Goal: Register for event/course

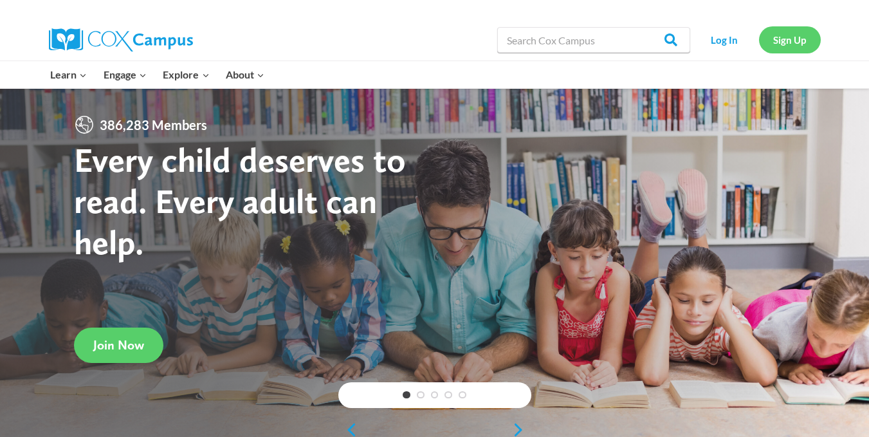
click at [785, 38] on link "Sign Up" at bounding box center [790, 39] width 62 height 26
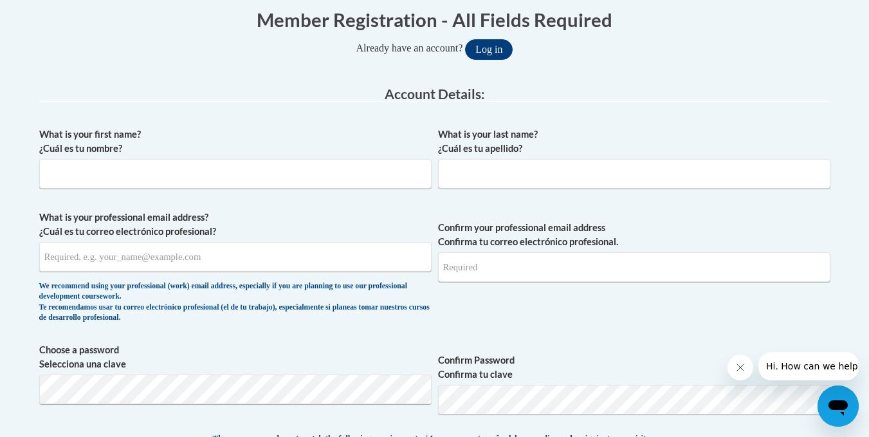
scroll to position [292, 0]
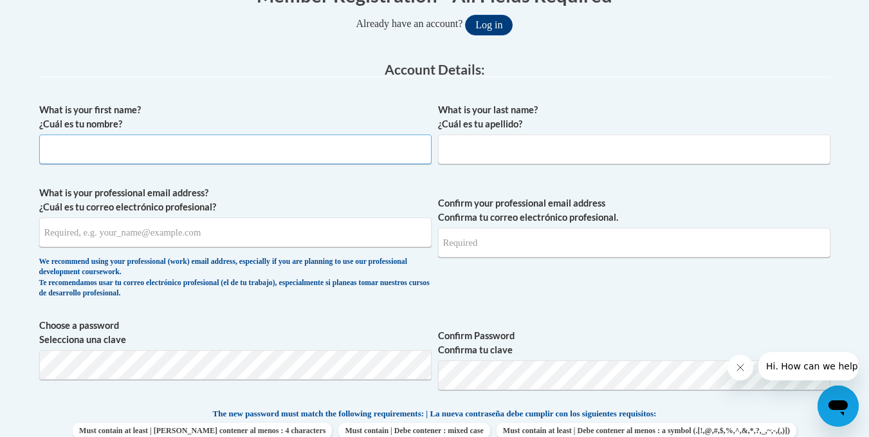
click at [355, 152] on input "What is your first name? ¿Cuál es tu nombre?" at bounding box center [235, 149] width 392 height 30
type input "Shantavious"
click at [502, 155] on input "What is your last name? ¿Cuál es tu apellido?" at bounding box center [634, 149] width 392 height 30
type input "Phillips"
click at [249, 230] on input "What is your professional email address? ¿Cuál es tu correo electrónico profesi…" at bounding box center [235, 232] width 392 height 30
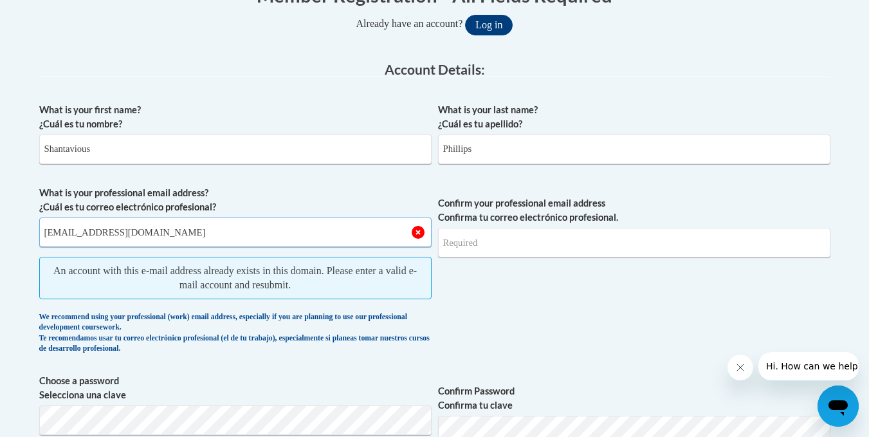
type input "skyphillips2@gmail.com"
click at [220, 268] on span "An account with this e-mail address already exists in this domain. Please enter…" at bounding box center [235, 278] width 392 height 42
click at [469, 248] on input "Confirm your professional email address Confirma tu correo electrónico profesio…" at bounding box center [634, 243] width 392 height 30
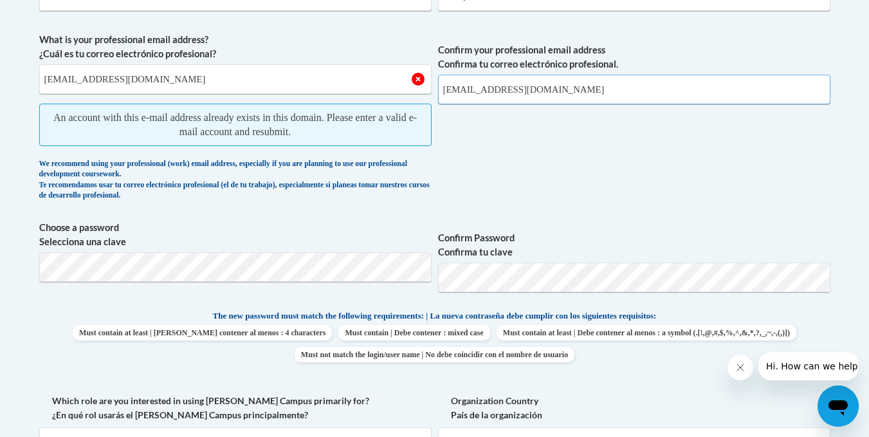
scroll to position [453, 0]
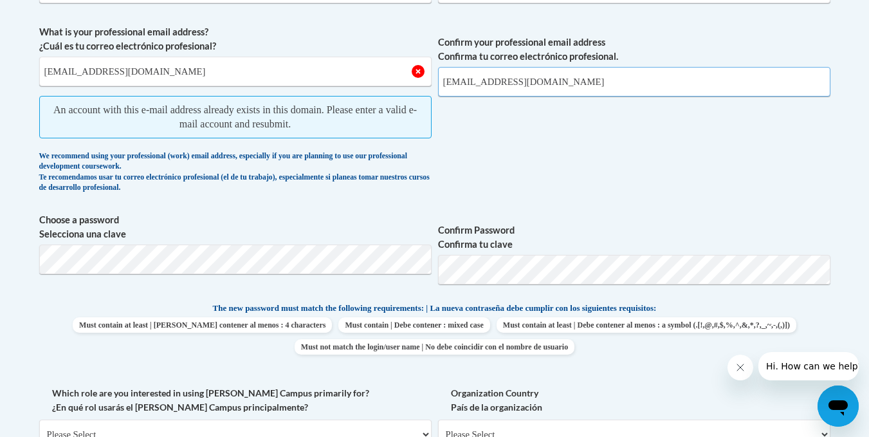
type input "skyphillips2@gamil.com"
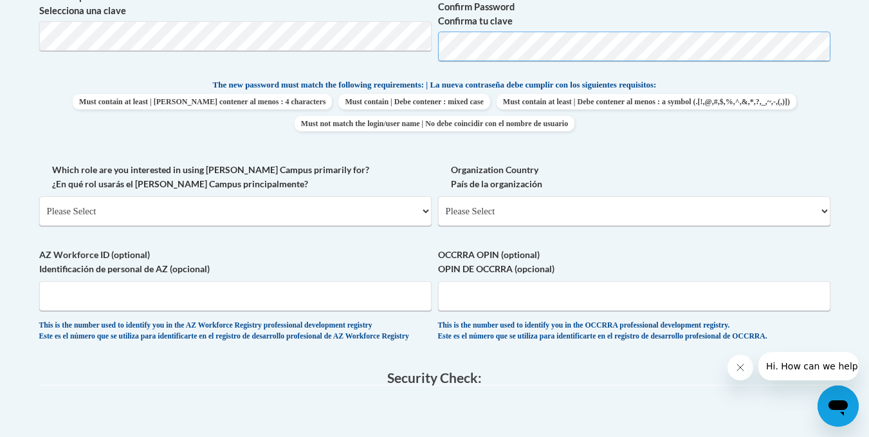
scroll to position [626, 0]
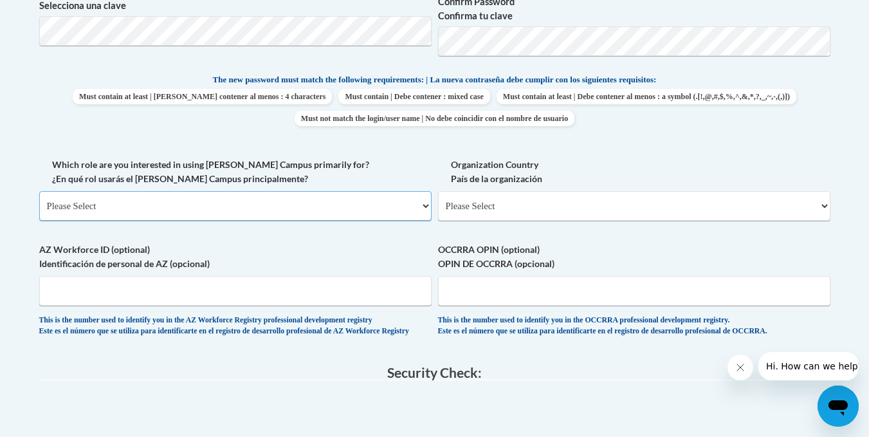
click at [345, 203] on select "Please Select College/University | Colegio/Universidad Community/Nonprofit Part…" at bounding box center [235, 206] width 392 height 30
select select "fbf2d438-af2f-41f8-98f1-81c410e29de3"
click at [39, 191] on select "Please Select College/University | Colegio/Universidad Community/Nonprofit Part…" at bounding box center [235, 206] width 392 height 30
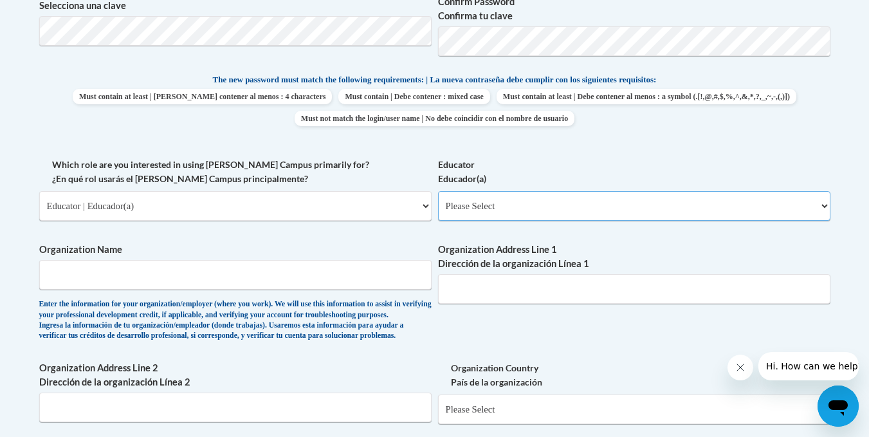
click at [485, 207] on select "Please Select Early Learning/Daycare Teacher/Family Home Care Provider | Maestr…" at bounding box center [634, 206] width 392 height 30
select select "5e2af403-4f2c-4e49-a02f-103e55d7b75b"
click at [438, 191] on select "Please Select Early Learning/Daycare Teacher/Family Home Care Provider | Maestr…" at bounding box center [634, 206] width 392 height 30
click at [335, 273] on input "Organization Name" at bounding box center [235, 275] width 392 height 30
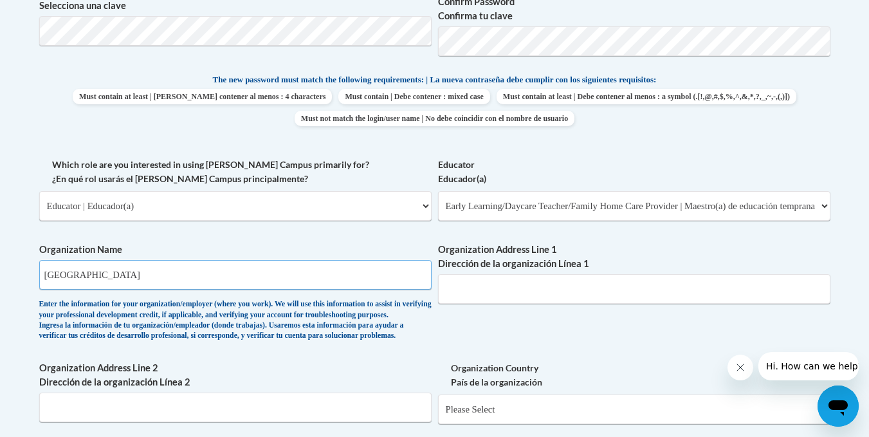
type input "Druid Hill Child Development center"
click at [525, 293] on input "Organization Address Line 1 Dirección de la organización Línea 1" at bounding box center [634, 289] width 392 height 30
click at [597, 290] on input "1026 Ponce De Leon Avenue, NE atlanta ga 30306" at bounding box center [634, 289] width 392 height 30
click at [680, 288] on input "1026 Ponce De Leon Avenue, NE atlanta ga 30306" at bounding box center [634, 289] width 392 height 30
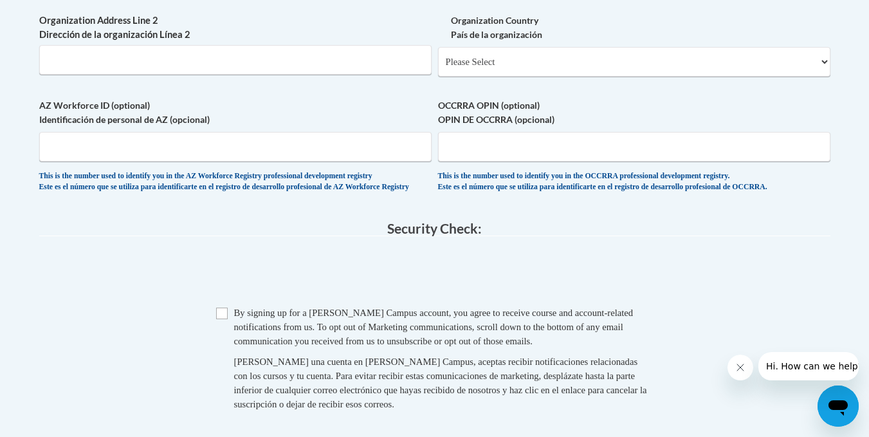
scroll to position [982, 0]
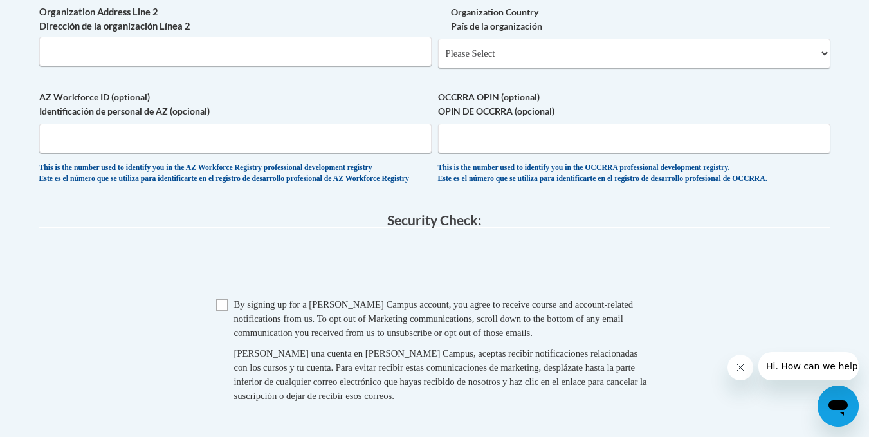
type input "1026 Ponce De Leon Avenue, NE atlanta ga 30306"
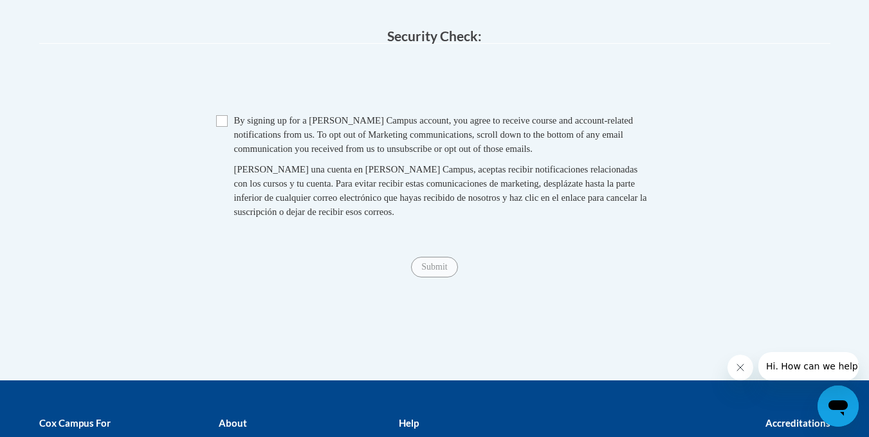
scroll to position [1160, 0]
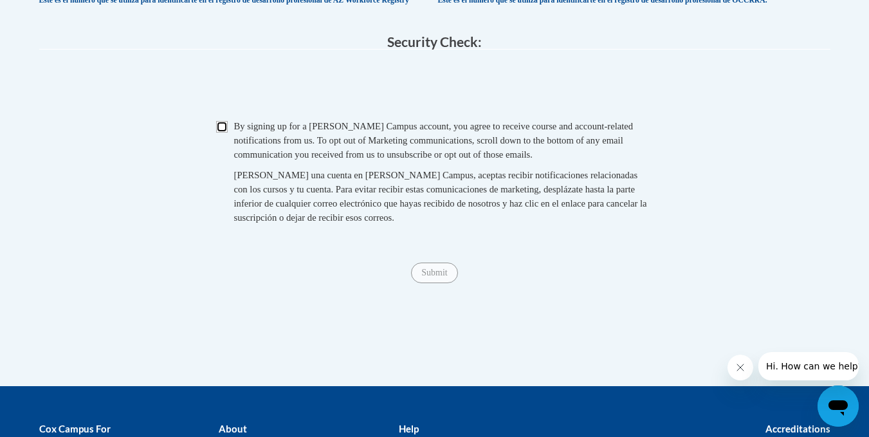
click at [223, 133] on input "Checkbox" at bounding box center [222, 127] width 12 height 12
checkbox input "true"
click at [436, 277] on span "Submit" at bounding box center [434, 271] width 46 height 10
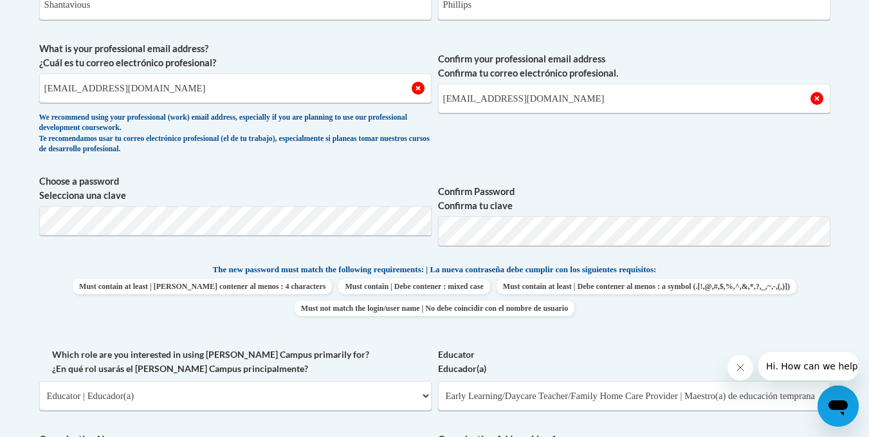
scroll to position [392, 0]
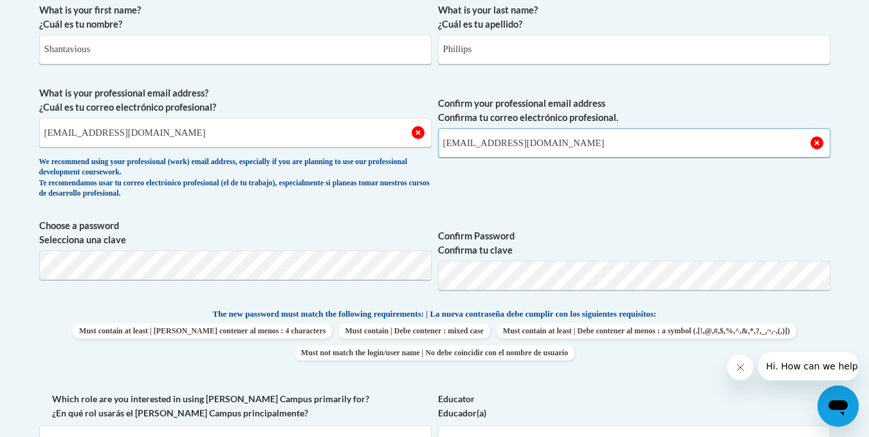
click at [615, 148] on input "skyphillips2@gamil.com" at bounding box center [634, 143] width 392 height 30
type input "s"
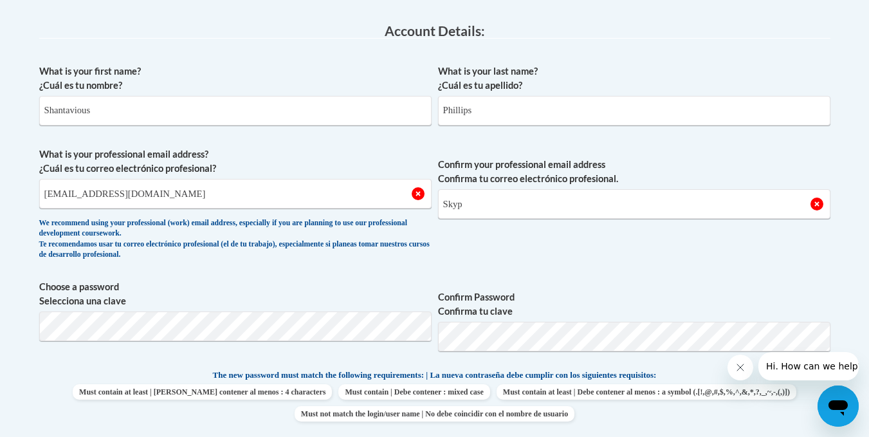
scroll to position [306, 0]
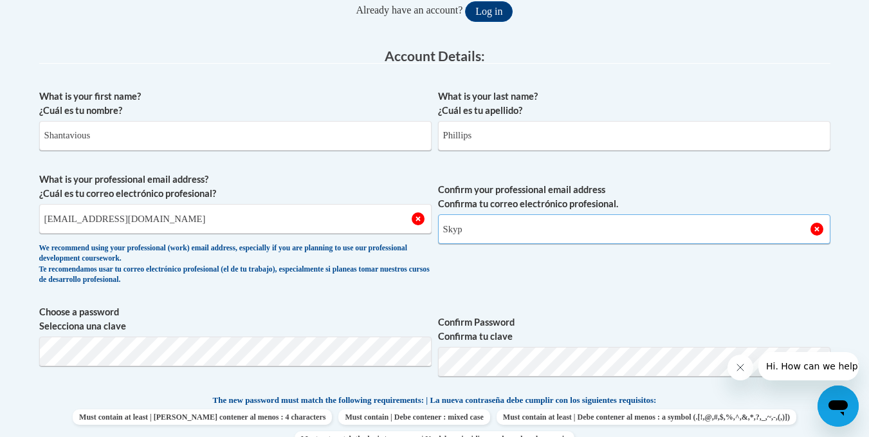
click at [519, 233] on input "Skyp" at bounding box center [634, 229] width 392 height 30
type input "Skyphillips2@gmail.com"
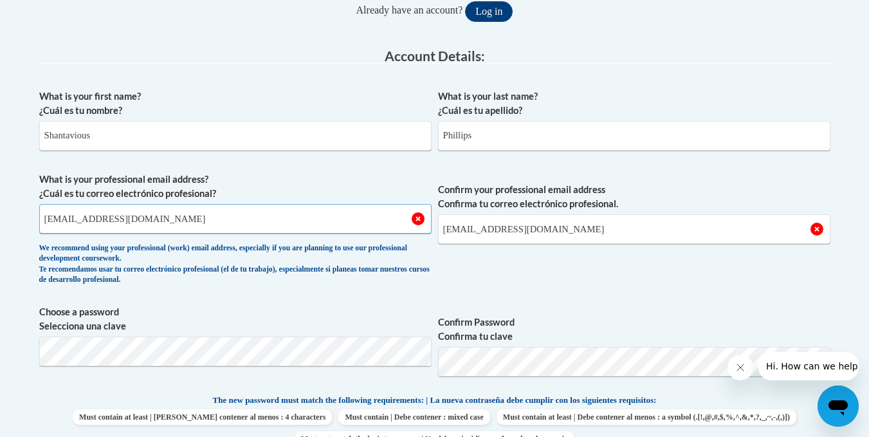
click at [354, 216] on input "skyphillips2@gmail.com" at bounding box center [235, 219] width 392 height 30
type input "s"
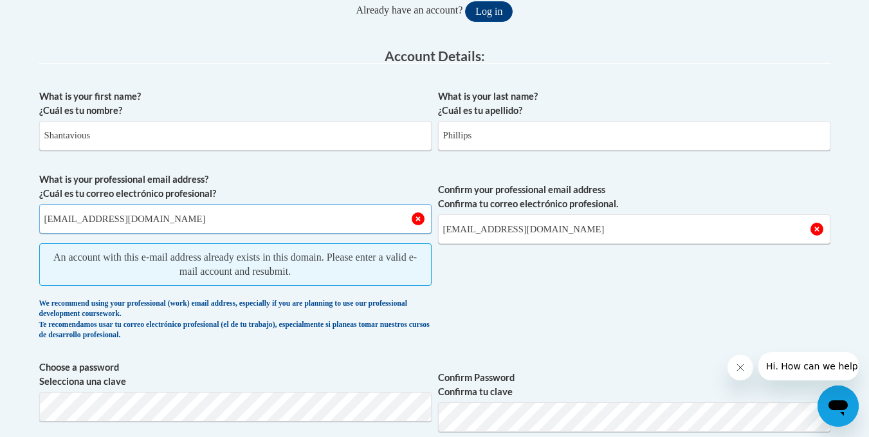
type input "Skyphillips2@gmail.com"
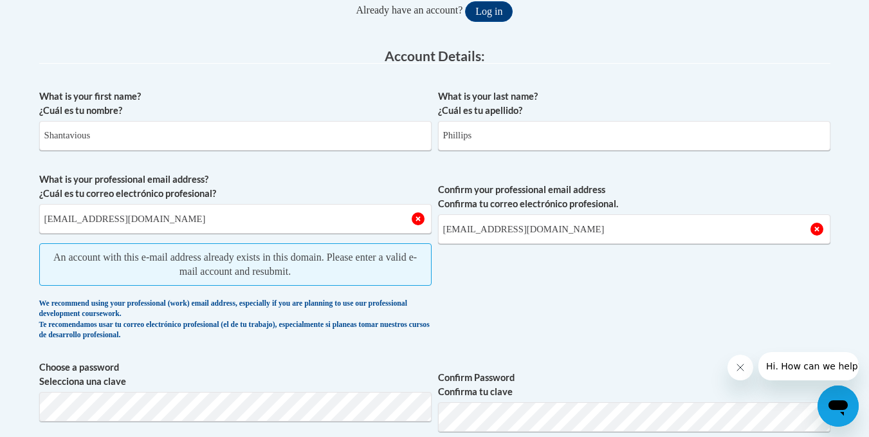
click at [515, 292] on span "Confirm your professional email address Confirma tu correo electrónico profesio…" at bounding box center [634, 259] width 392 height 174
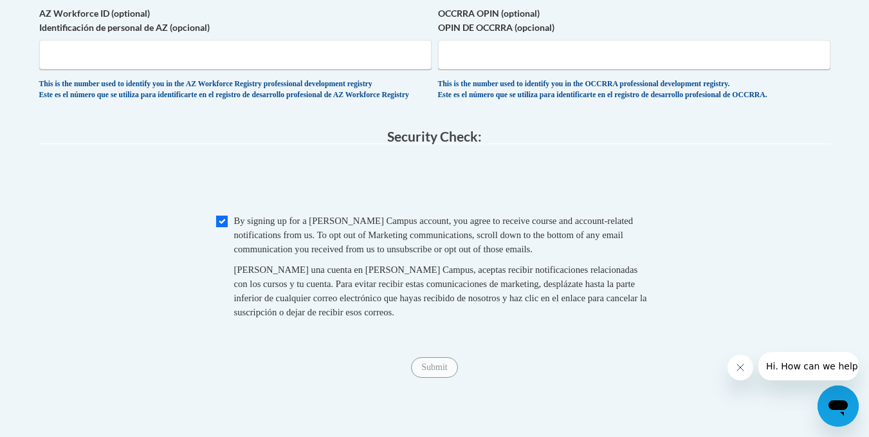
click at [604, 207] on span at bounding box center [434, 182] width 791 height 50
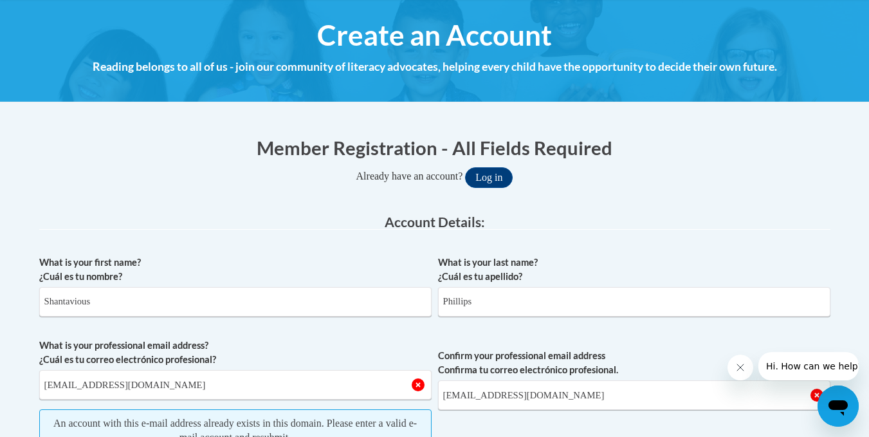
scroll to position [145, 0]
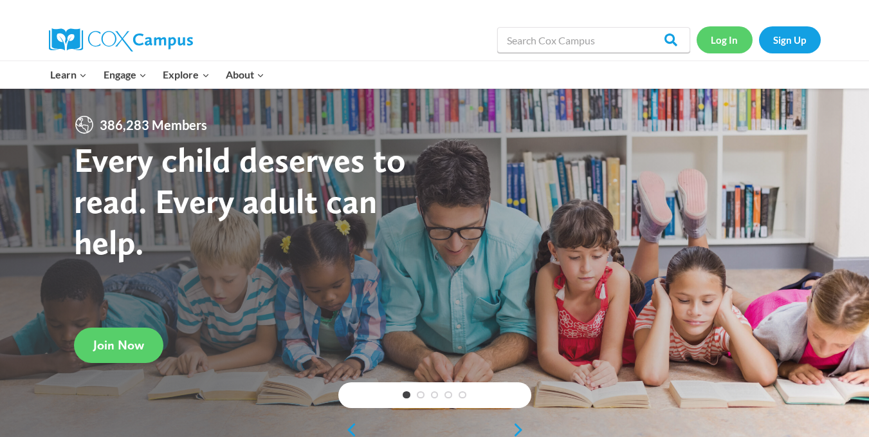
click at [722, 45] on link "Log In" at bounding box center [725, 39] width 56 height 26
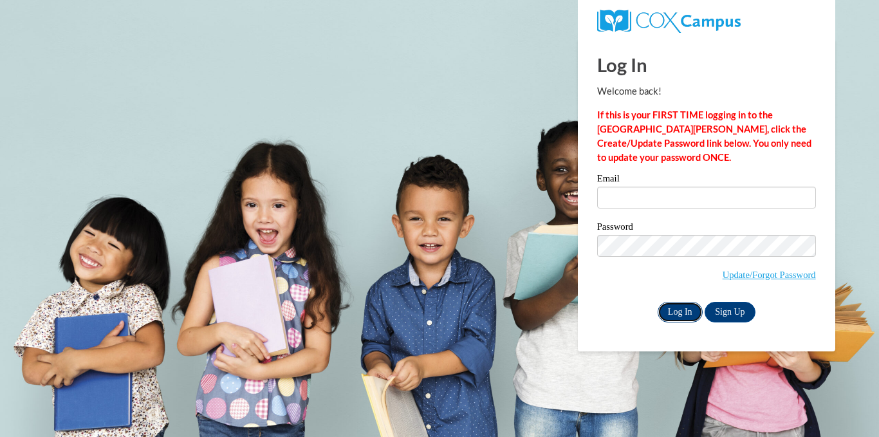
click at [686, 309] on input "Log In" at bounding box center [679, 312] width 45 height 21
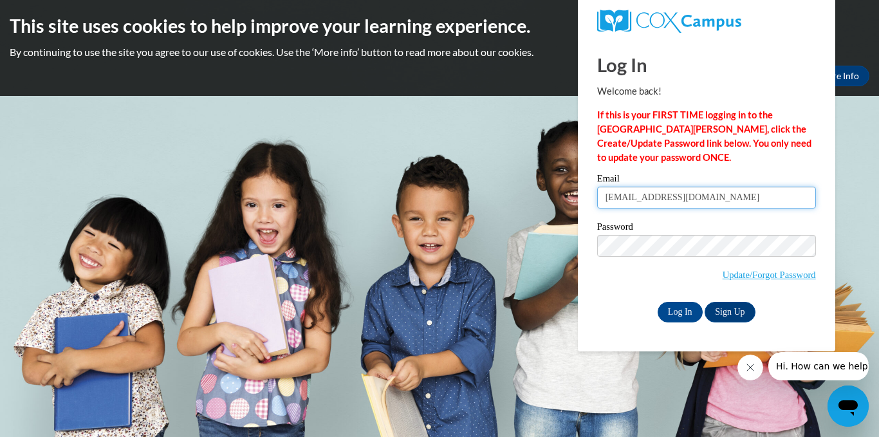
type input "[EMAIL_ADDRESS][DOMAIN_NAME]"
click at [674, 312] on input "Log In" at bounding box center [679, 312] width 45 height 21
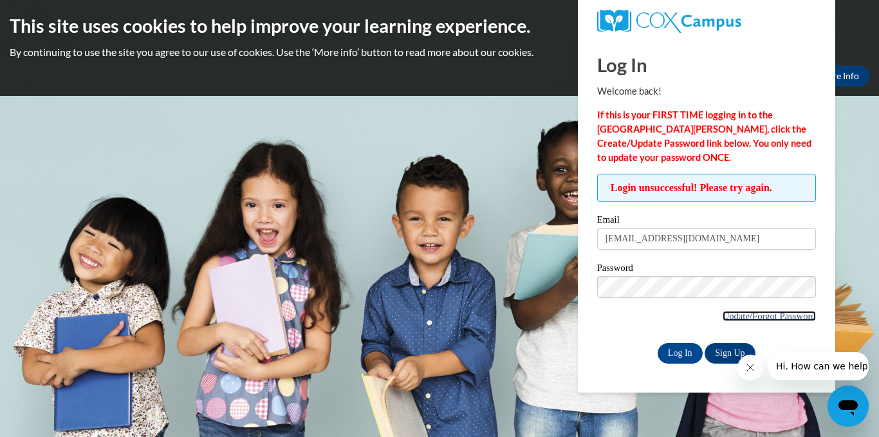
click at [744, 318] on link "Update/Forgot Password" at bounding box center [768, 316] width 93 height 10
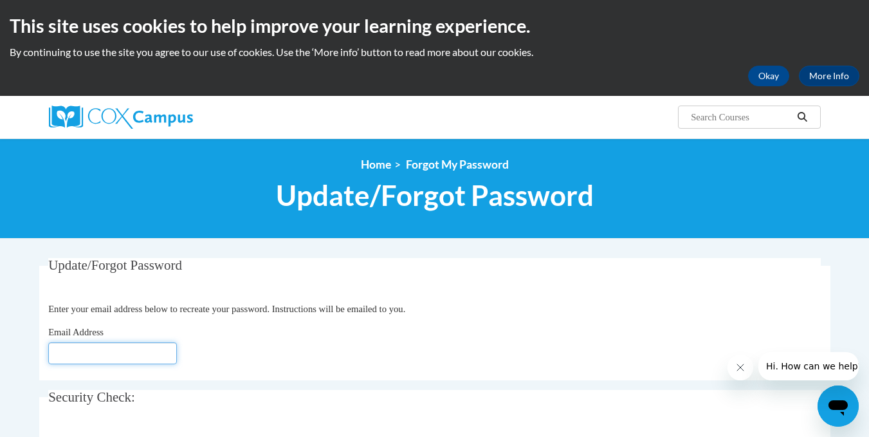
click at [160, 356] on input "Email Address" at bounding box center [112, 353] width 129 height 22
type input "[EMAIL_ADDRESS][DOMAIN_NAME]"
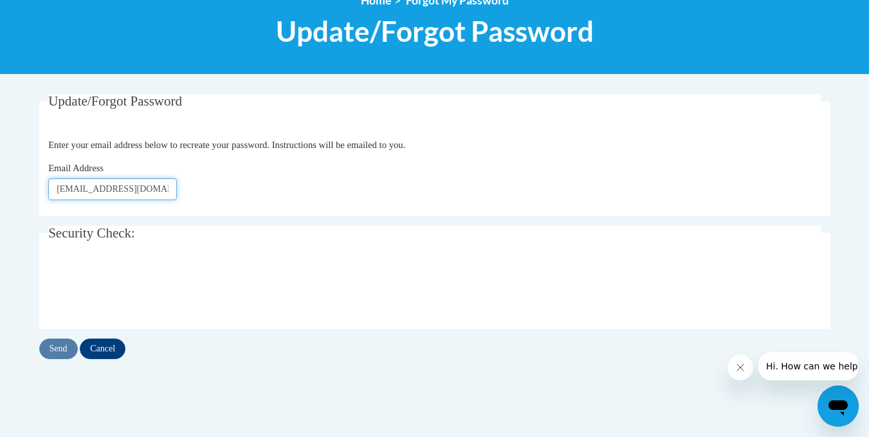
scroll to position [165, 0]
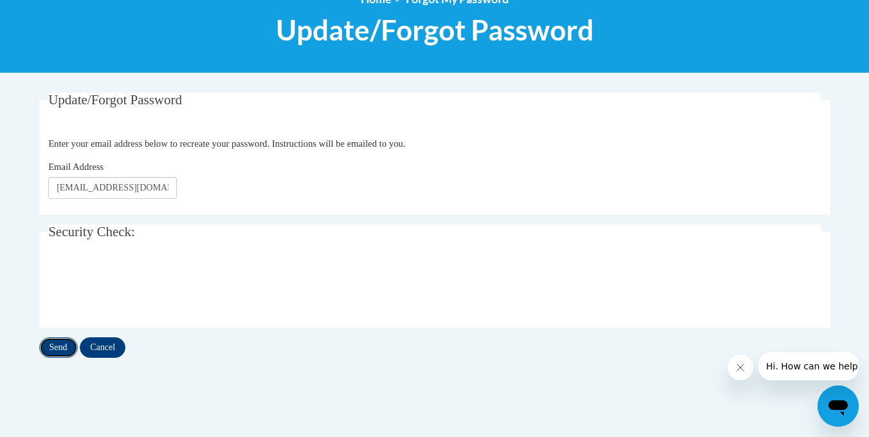
click at [55, 349] on input "Send" at bounding box center [58, 347] width 39 height 21
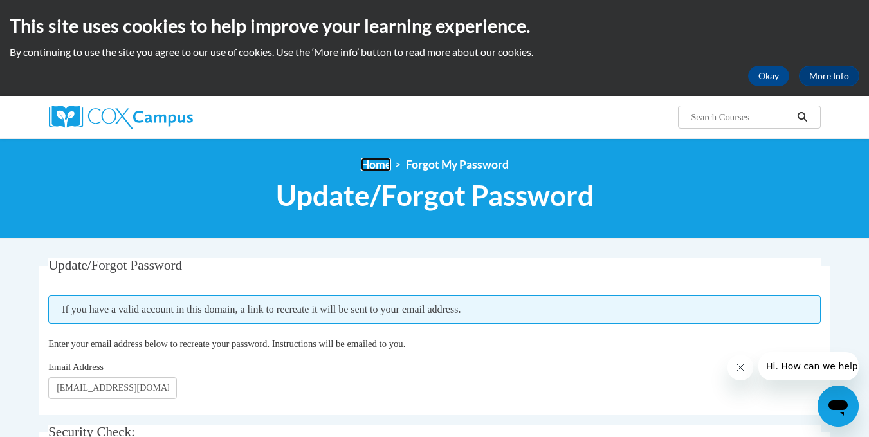
click at [375, 162] on link "Home" at bounding box center [376, 165] width 30 height 14
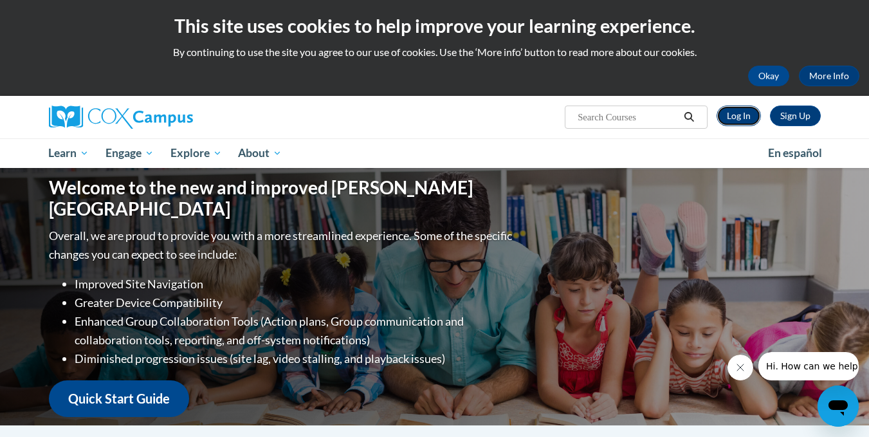
click at [739, 122] on link "Log In" at bounding box center [739, 116] width 44 height 21
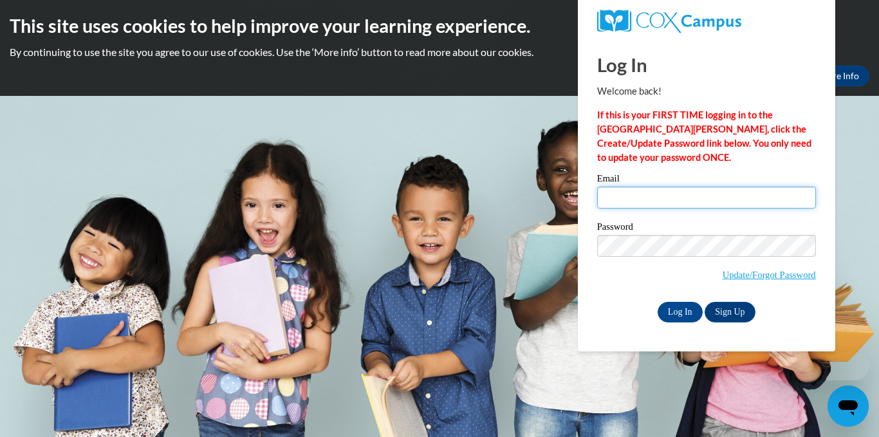
click at [636, 199] on input "Email" at bounding box center [706, 198] width 219 height 22
type input "[EMAIL_ADDRESS][DOMAIN_NAME]"
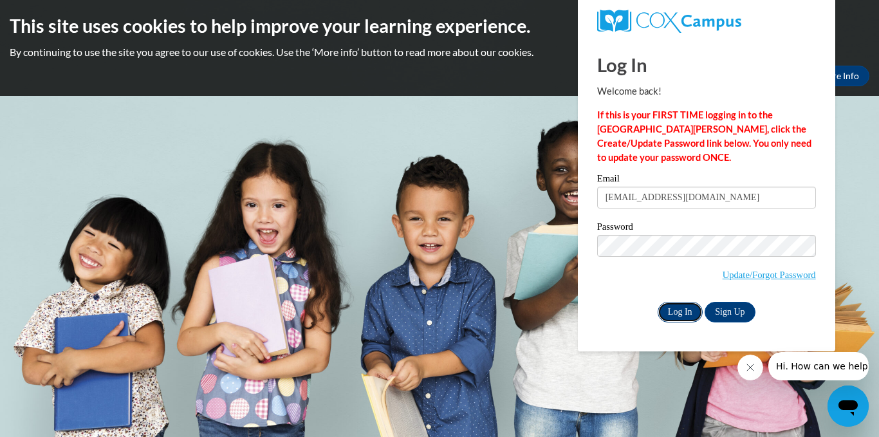
click at [688, 312] on input "Log In" at bounding box center [679, 312] width 45 height 21
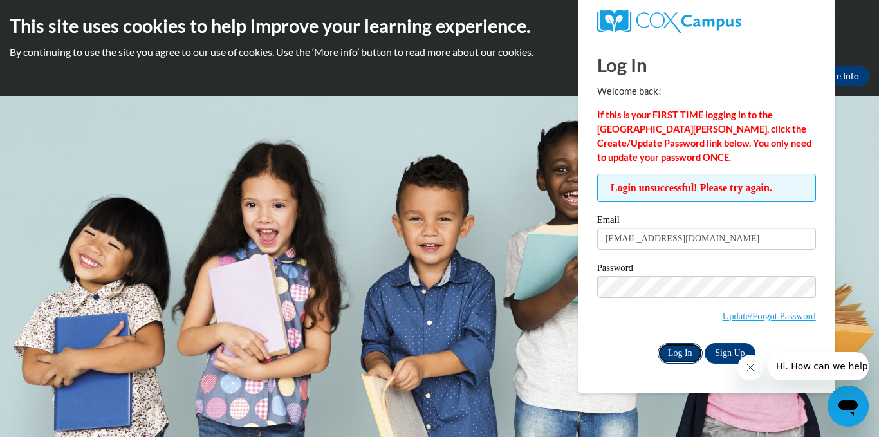
click at [684, 352] on input "Log In" at bounding box center [679, 353] width 45 height 21
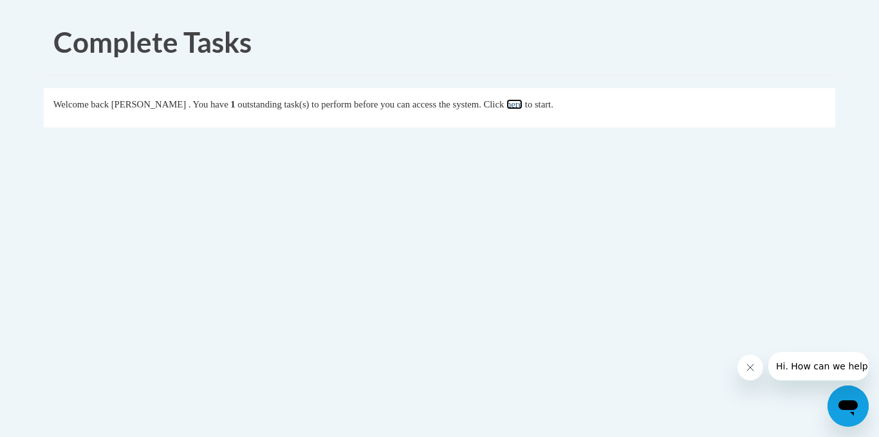
click at [522, 104] on link "here" at bounding box center [514, 104] width 16 height 10
click at [522, 106] on link "here" at bounding box center [514, 104] width 16 height 10
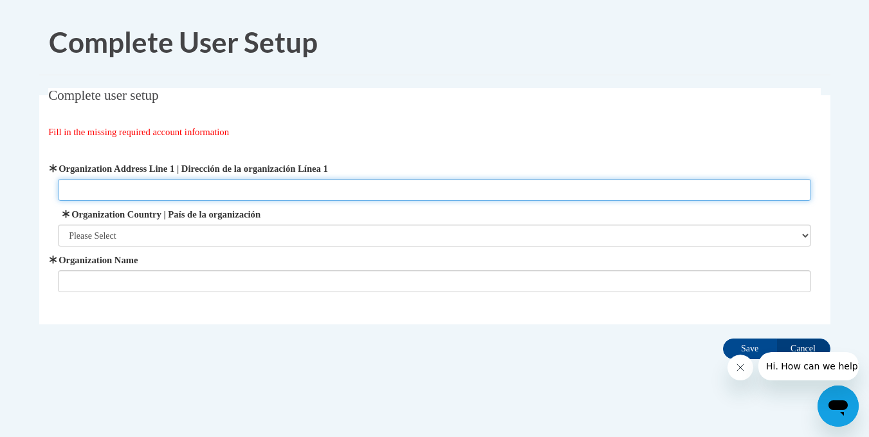
click at [192, 187] on input "Organization Address Line 1 | Dirección de la organización Línea 1" at bounding box center [434, 190] width 753 height 22
type input "1026 Ponce De Leon avenue Ne atlanta ga 30306"
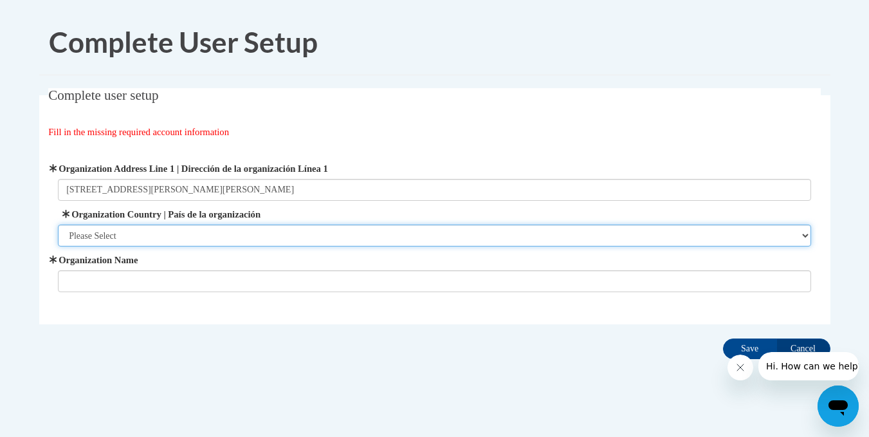
click at [204, 228] on select "Please Select United States | Estados Unidos Outside of the United States | Fue…" at bounding box center [434, 236] width 753 height 22
select select "ad49bcad-a171-4b2e-b99c-48b446064914"
click at [58, 225] on select "Please Select United States | Estados Unidos Outside of the United States | Fue…" at bounding box center [434, 236] width 753 height 22
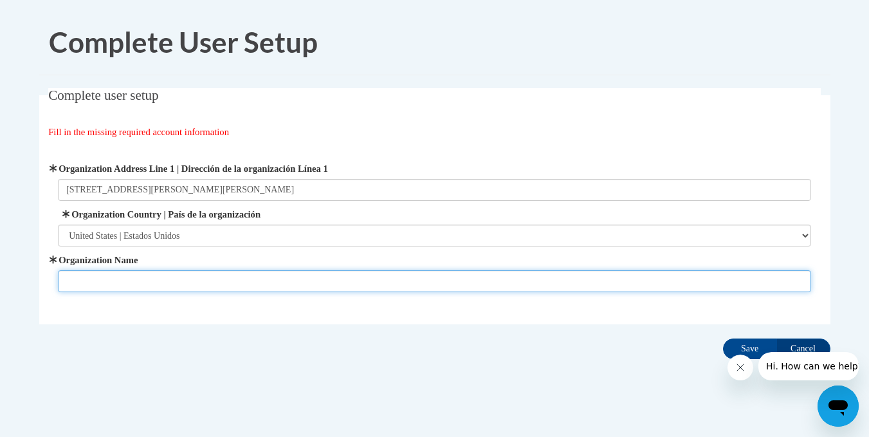
click at [190, 282] on input "Organization Name" at bounding box center [434, 281] width 753 height 22
type input "Druid hills child development center"
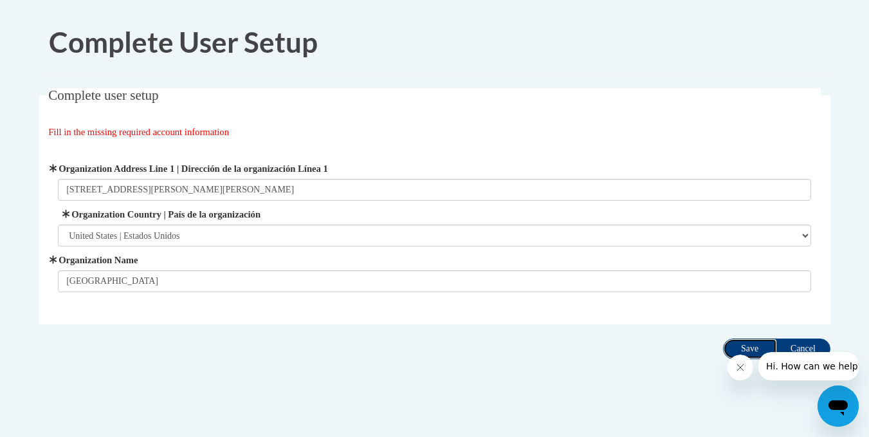
click at [740, 343] on input "Save" at bounding box center [750, 348] width 54 height 21
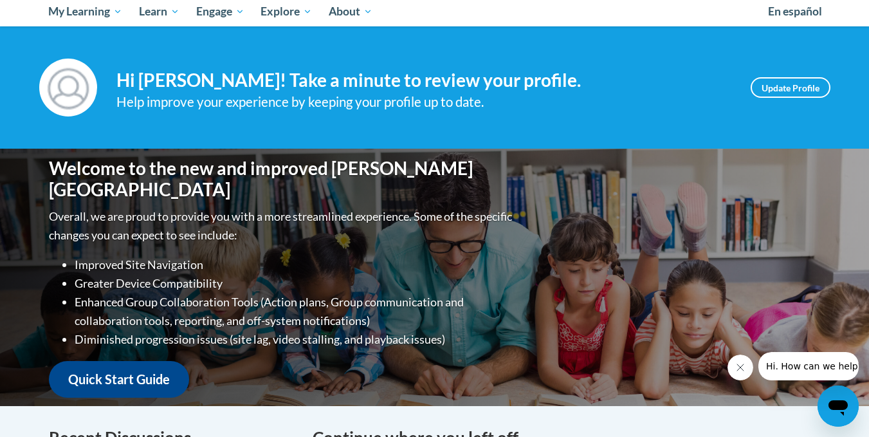
scroll to position [139, 0]
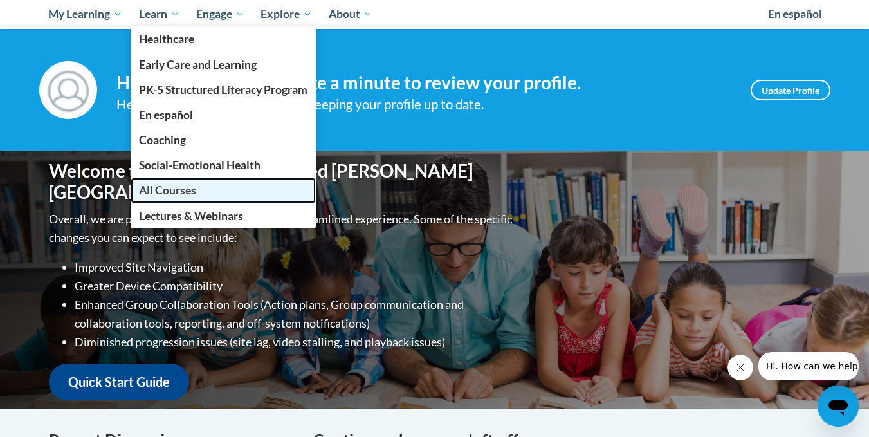
click at [168, 185] on span "All Courses" at bounding box center [167, 190] width 57 height 14
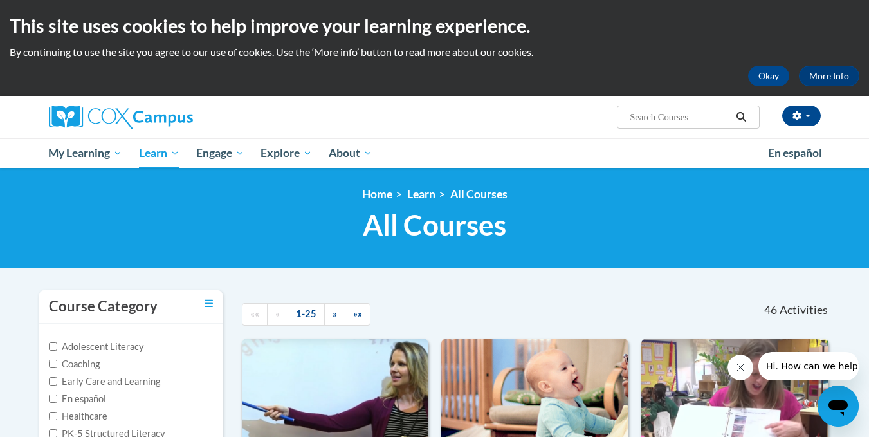
click at [695, 113] on input "Search..." at bounding box center [680, 116] width 103 height 15
type input "saving [PERSON_NAME] lives"
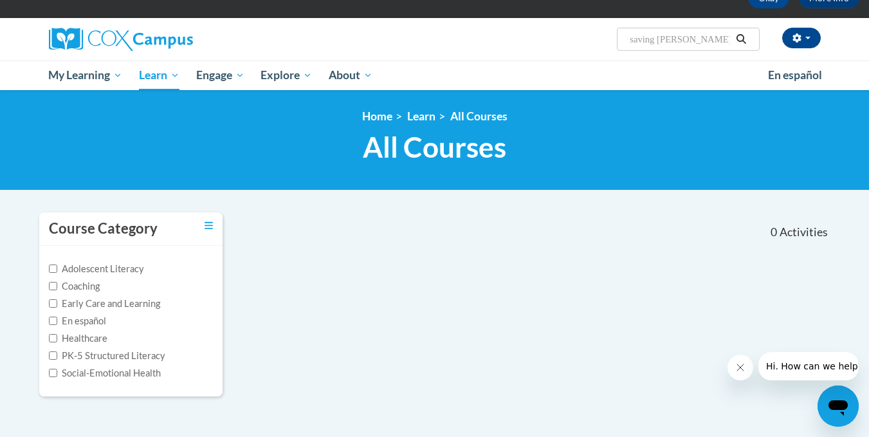
scroll to position [77, 0]
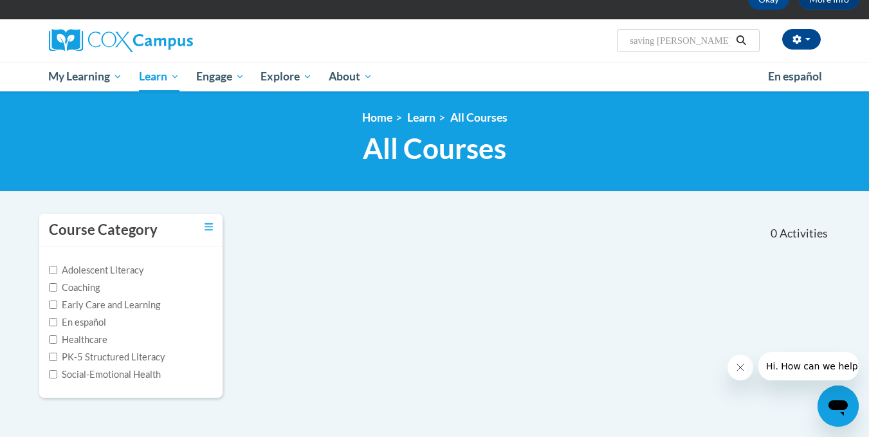
click at [710, 40] on input "saving [PERSON_NAME] lives" at bounding box center [680, 40] width 103 height 15
type input "s"
type input "talk with me"
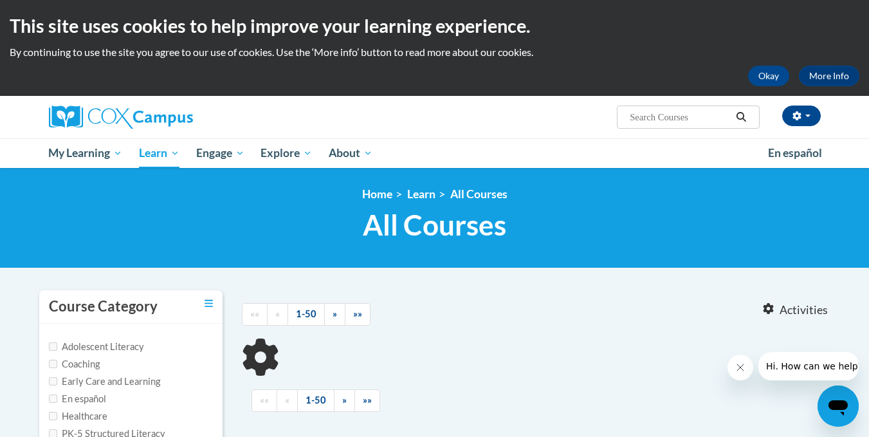
type input "talk with me"
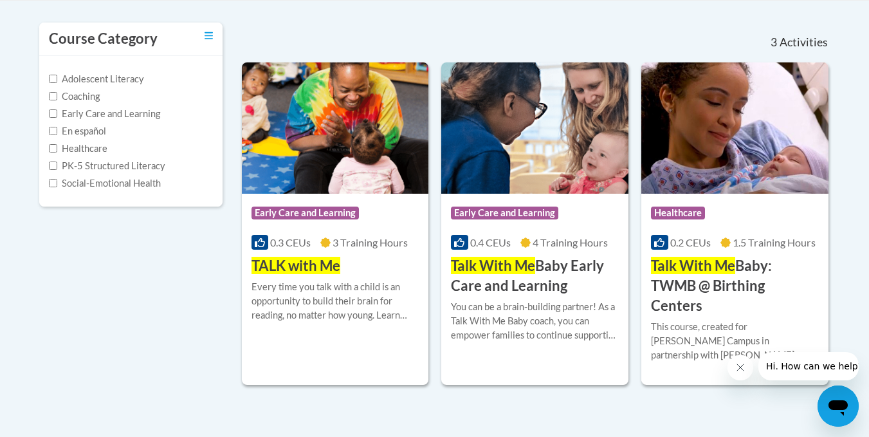
scroll to position [273, 0]
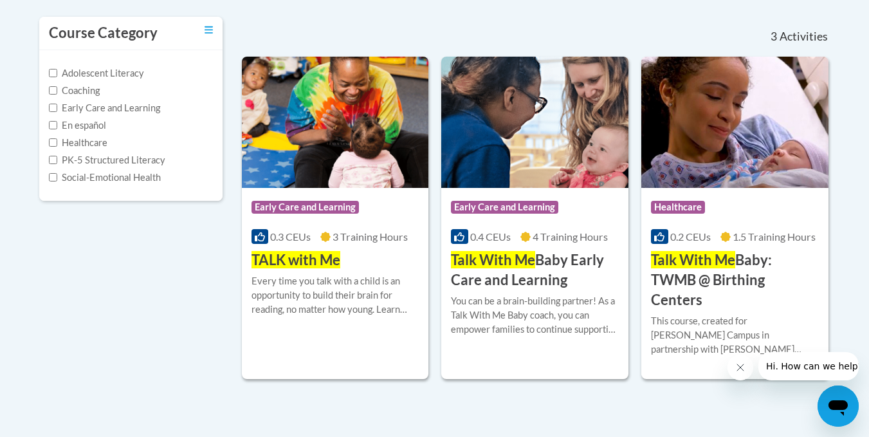
drag, startPoint x: 365, startPoint y: 270, endPoint x: 135, endPoint y: 339, distance: 239.8
click at [135, 339] on div "Course Category Adolescent Literacy Coaching Early Care and Learning En español…" at bounding box center [435, 197] width 811 height 363
click at [356, 252] on div "Course Category: Early Care and Learning 0.3 CEUs 3 Training Hours COURSE TALK …" at bounding box center [335, 229] width 187 height 82
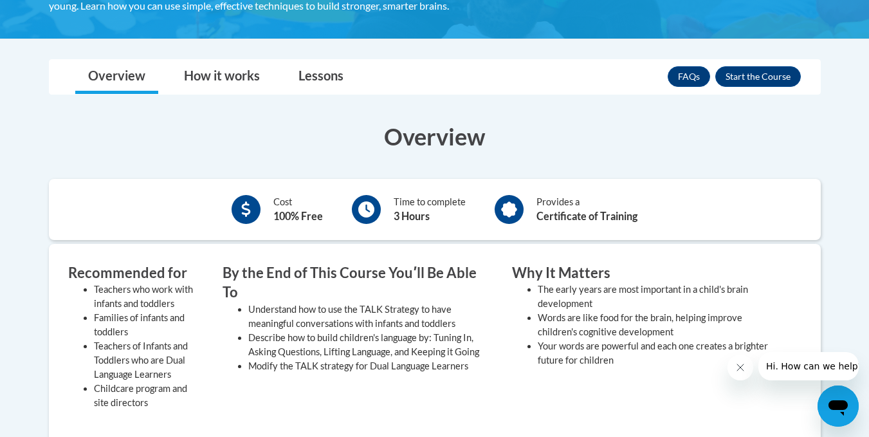
scroll to position [279, 0]
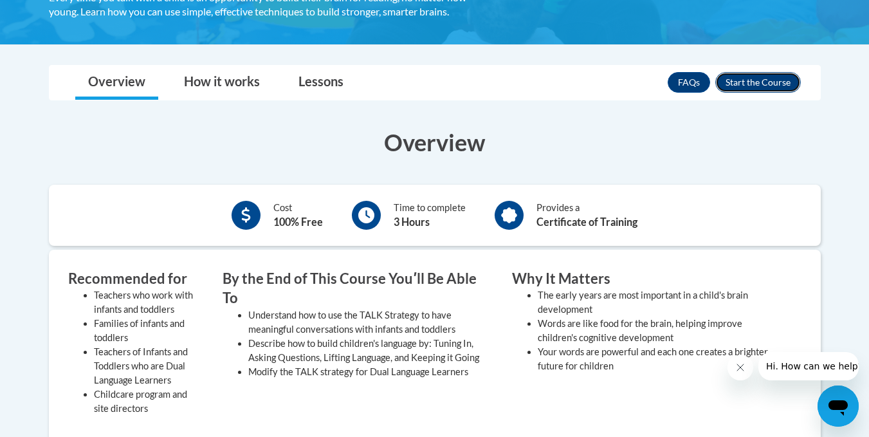
click at [775, 89] on button "Enroll" at bounding box center [758, 82] width 86 height 21
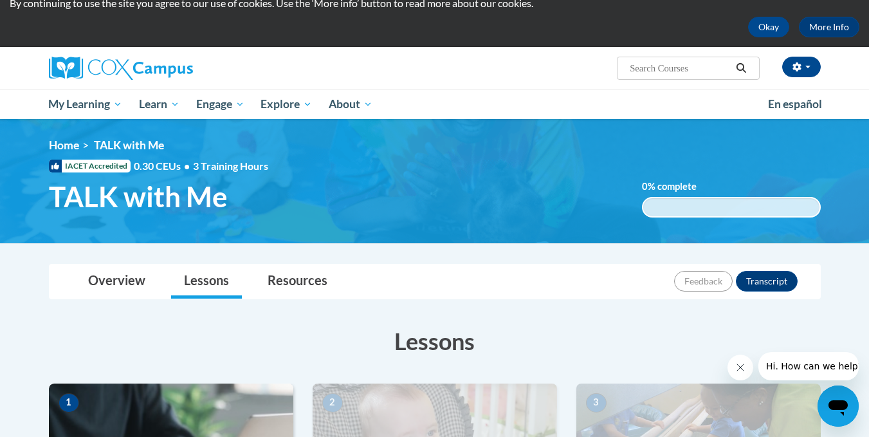
scroll to position [28, 0]
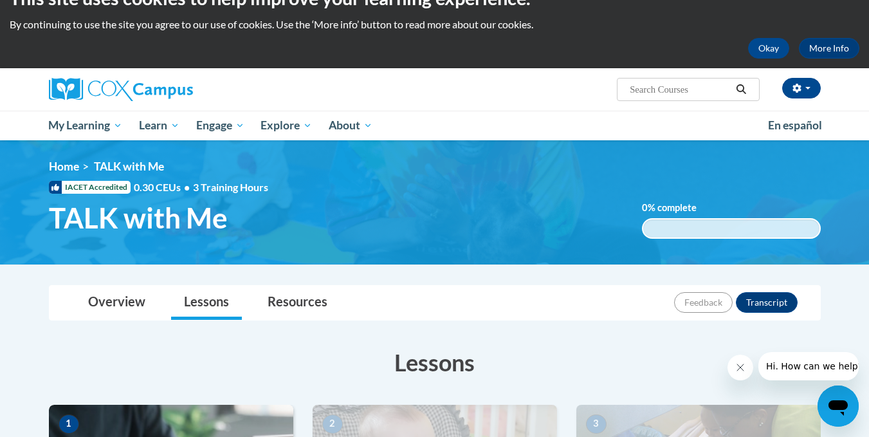
click at [418, 94] on div "[PERSON_NAME] ([GEOGRAPHIC_DATA]/New_York UTC-04:00) My Profile Inbox My Transc…" at bounding box center [567, 84] width 528 height 33
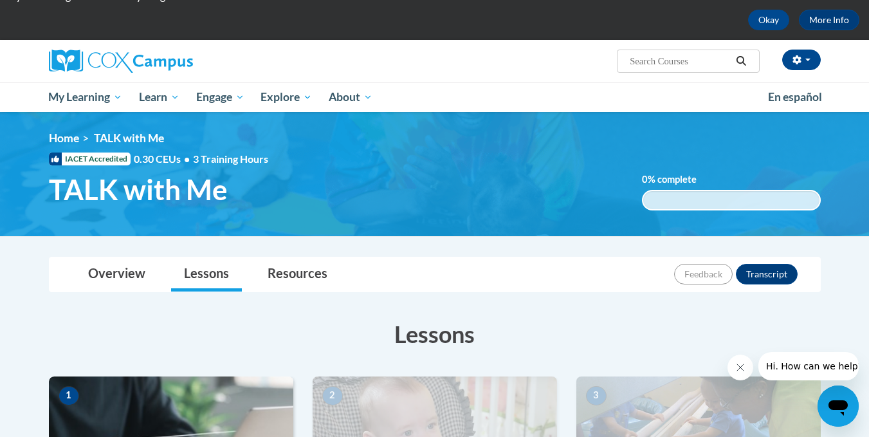
scroll to position [32, 0]
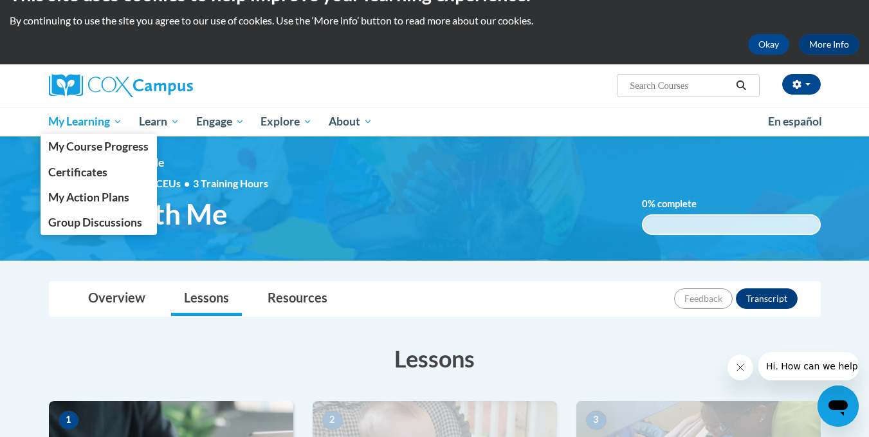
click at [93, 127] on span "My Learning" at bounding box center [85, 121] width 74 height 15
click at [93, 151] on span "My Course Progress" at bounding box center [98, 147] width 100 height 14
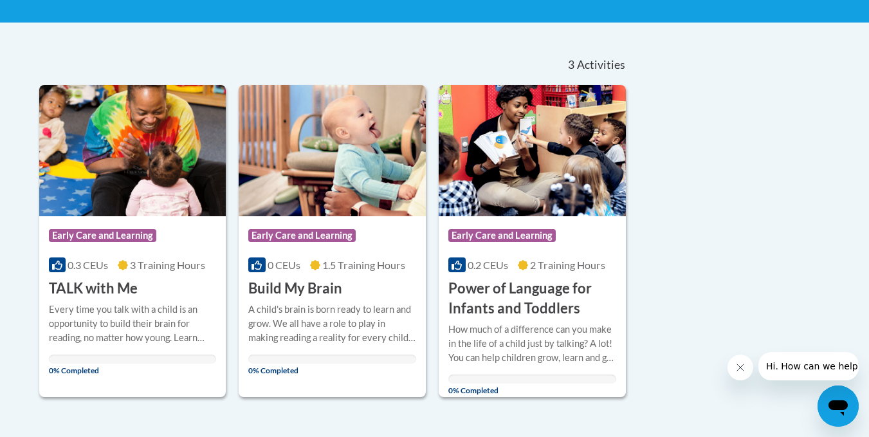
scroll to position [246, 0]
